Goal: Task Accomplishment & Management: Manage account settings

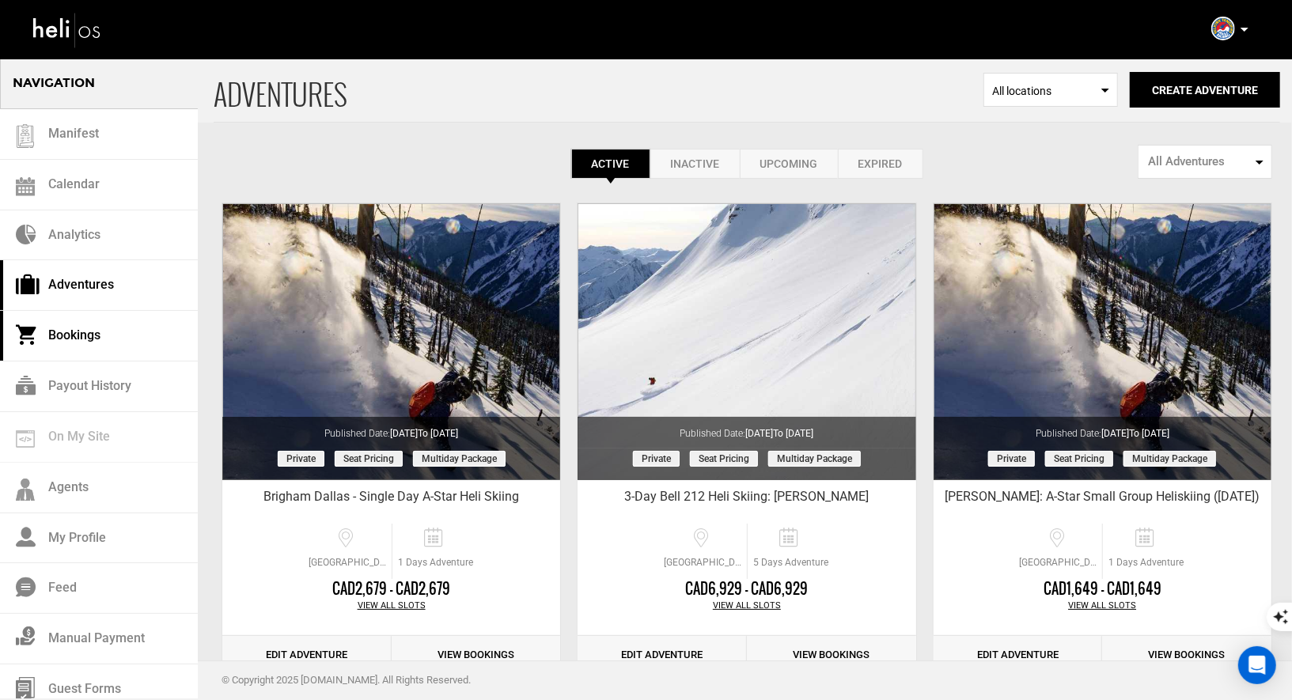
click at [78, 339] on link "Bookings" at bounding box center [99, 336] width 198 height 51
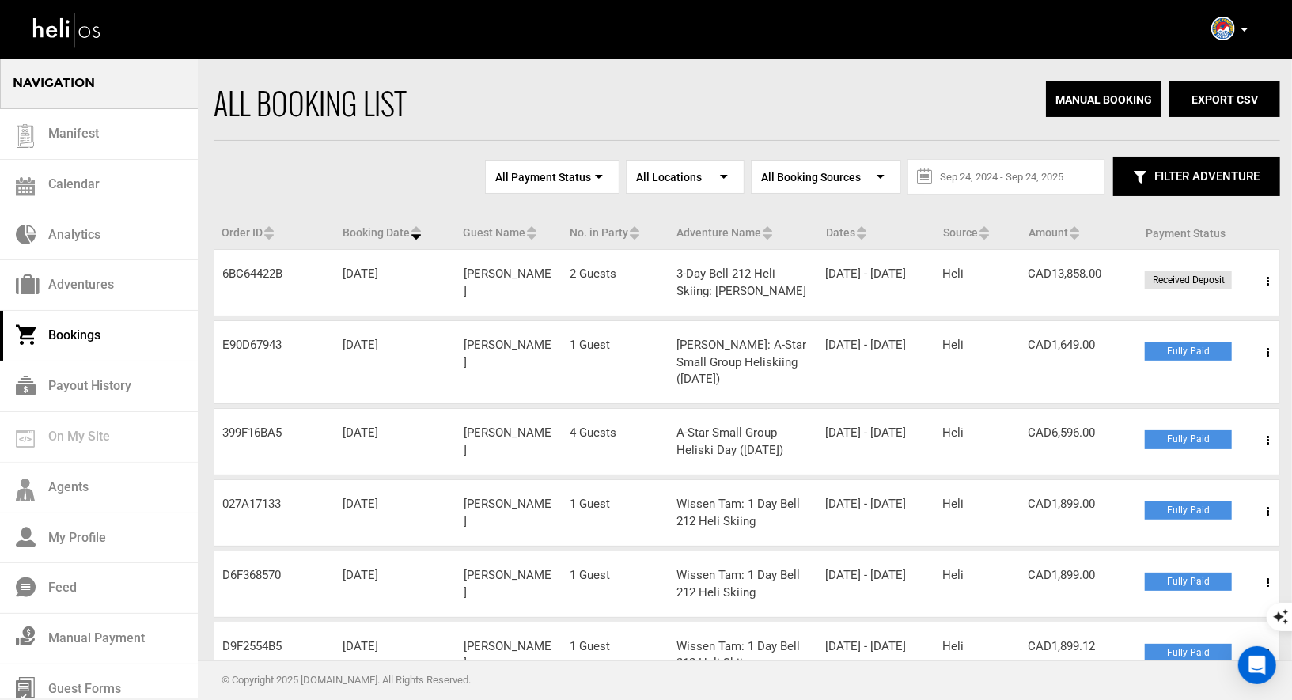
drag, startPoint x: 545, startPoint y: 270, endPoint x: 465, endPoint y: 265, distance: 80.1
click at [465, 266] on div "Guest Name [PERSON_NAME]" at bounding box center [509, 283] width 107 height 34
copy div "[PERSON_NAME]"
